Goal: Information Seeking & Learning: Find specific fact

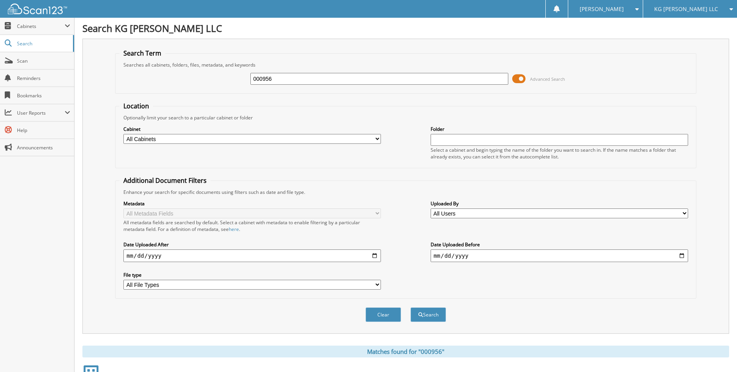
drag, startPoint x: 282, startPoint y: 79, endPoint x: 233, endPoint y: 73, distance: 49.6
click at [235, 77] on div "000956 Advanced Search" at bounding box center [405, 78] width 573 height 21
type input "GANLEY TOYOTA"
click at [411, 308] on button "Search" at bounding box center [428, 315] width 35 height 15
click at [522, 78] on span at bounding box center [518, 79] width 13 height 12
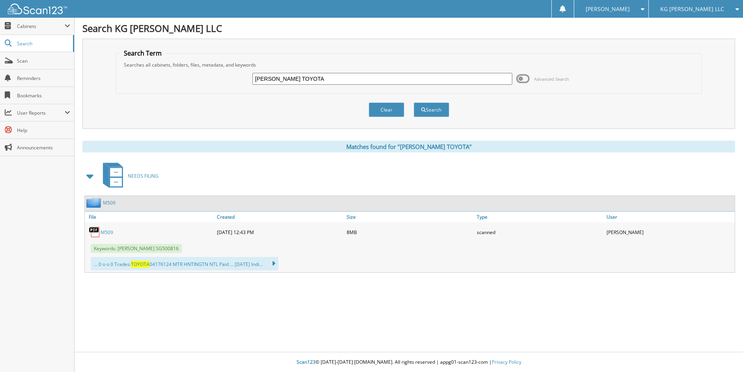
click at [310, 82] on input "GANLEY TOYOTA" at bounding box center [382, 79] width 260 height 12
type input "G"
type input "ken ganley toyota"
click at [414, 103] on button "Search" at bounding box center [431, 110] width 35 height 15
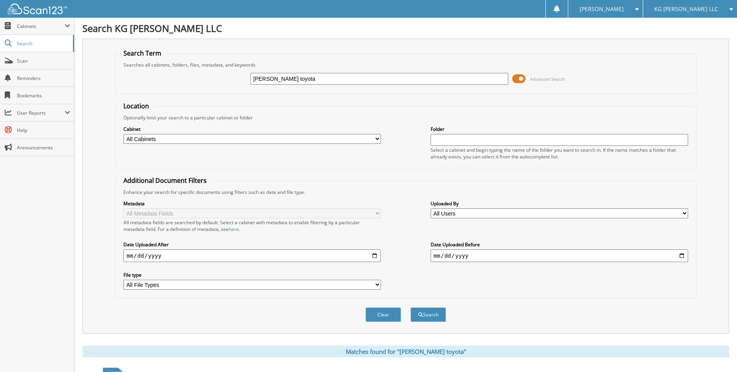
click at [523, 77] on span at bounding box center [518, 79] width 13 height 12
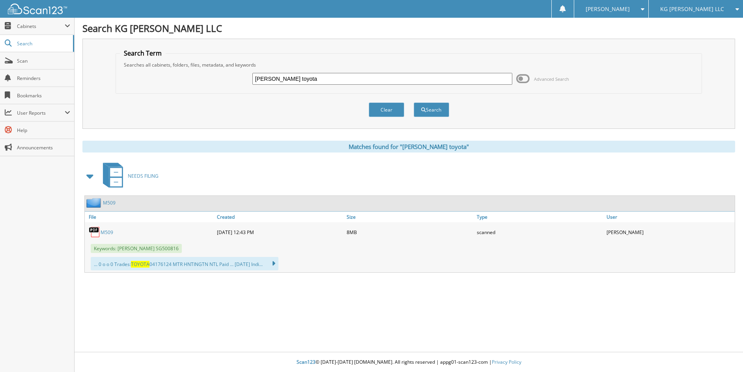
drag, startPoint x: 309, startPoint y: 78, endPoint x: 233, endPoint y: 75, distance: 75.8
click at [233, 75] on div "ken ganley toyota Advanced Search" at bounding box center [409, 78] width 578 height 21
click at [261, 80] on input "text" at bounding box center [382, 79] width 260 height 12
type input "KEN GANLEY AKRON TOYOTA"
click at [414, 103] on button "Search" at bounding box center [431, 110] width 35 height 15
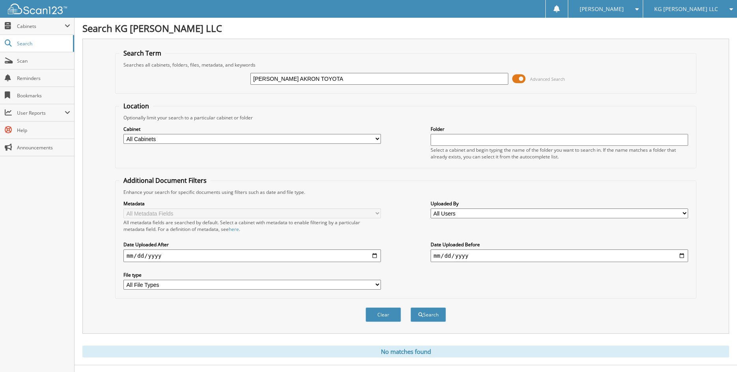
click at [520, 82] on span at bounding box center [518, 79] width 13 height 12
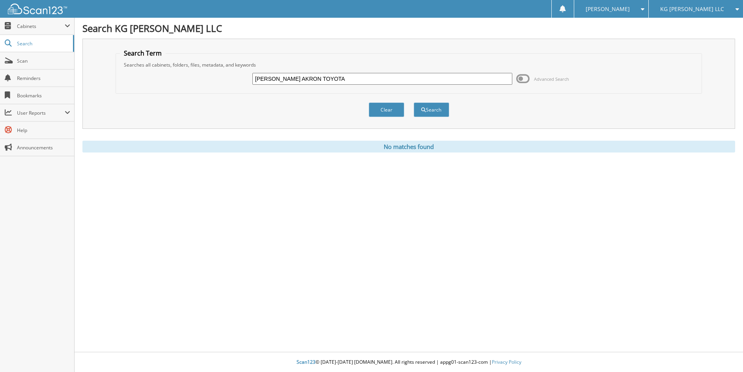
click at [724, 10] on div "KG [PERSON_NAME] LLC" at bounding box center [696, 9] width 86 height 18
click at [702, 21] on link "Scarchione Chrysler Dodge Jeep Ram" at bounding box center [696, 28] width 94 height 21
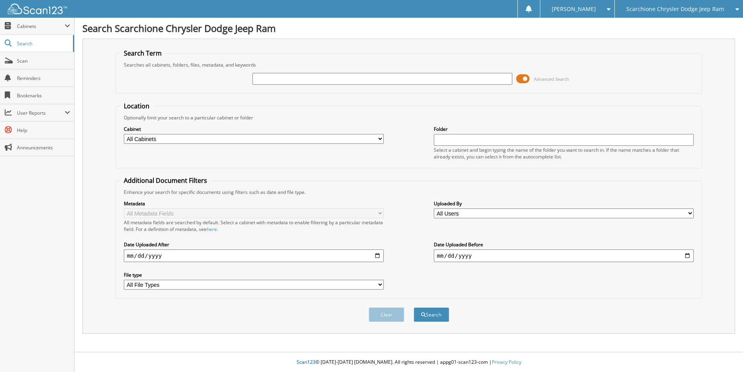
click at [289, 82] on input "text" at bounding box center [382, 79] width 260 height 12
type input "[PERSON_NAME] toyota akron"
click at [414, 308] on button "Search" at bounding box center [431, 315] width 35 height 15
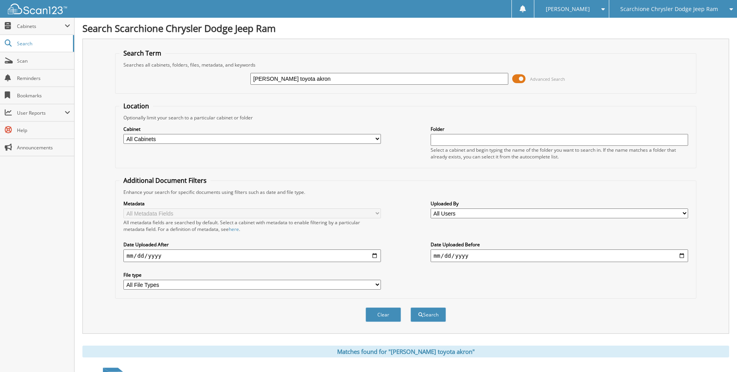
click at [515, 80] on span at bounding box center [518, 79] width 13 height 12
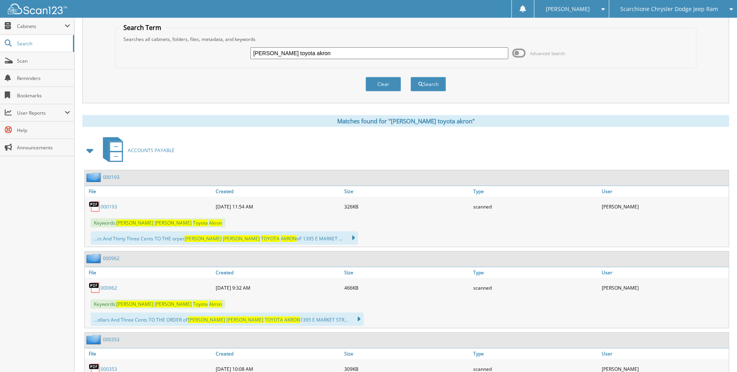
scroll to position [39, 0]
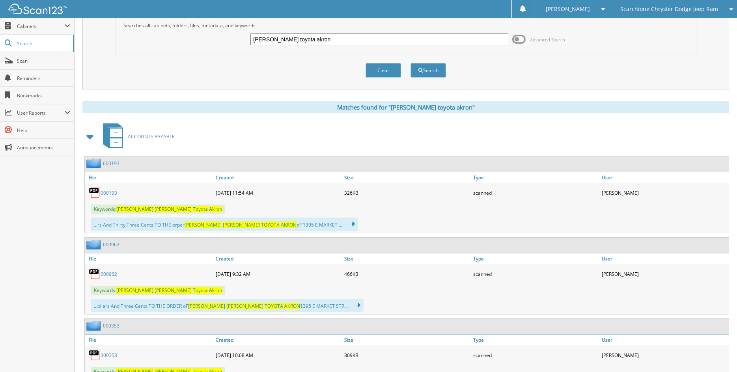
click at [106, 276] on link "000962" at bounding box center [109, 274] width 17 height 7
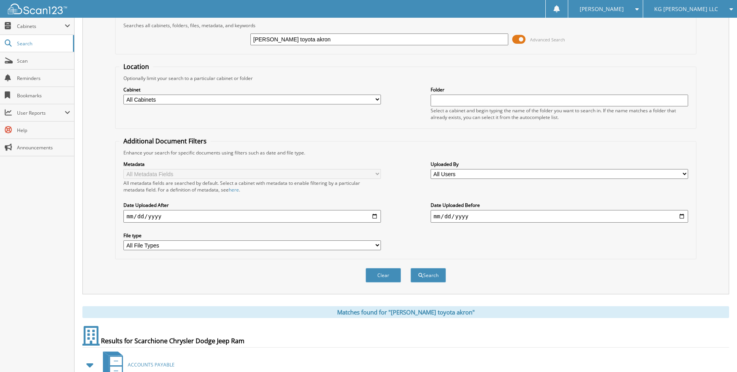
click at [521, 43] on span at bounding box center [518, 40] width 13 height 12
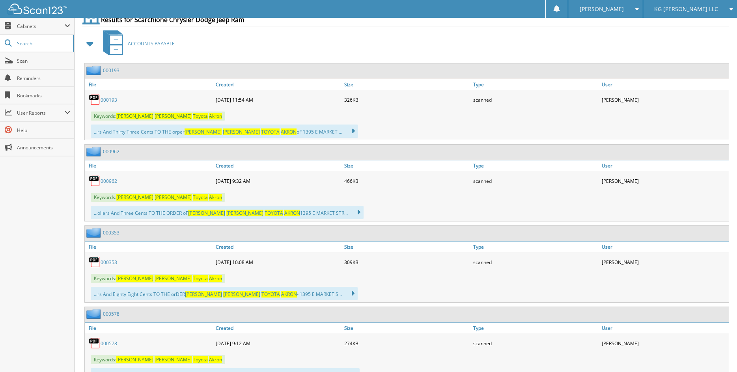
scroll to position [158, 0]
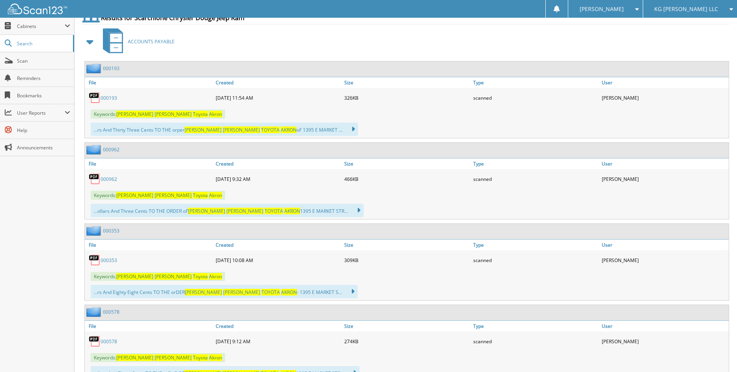
click at [110, 180] on link "000962" at bounding box center [109, 179] width 17 height 7
